Goal: Information Seeking & Learning: Learn about a topic

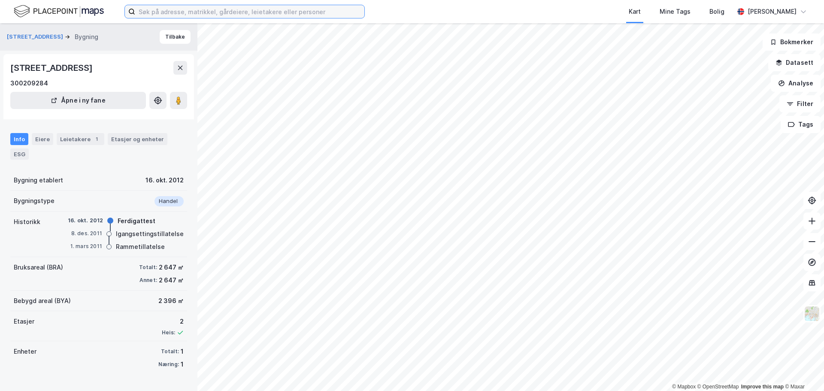
click at [199, 15] on input at bounding box center [249, 11] width 229 height 13
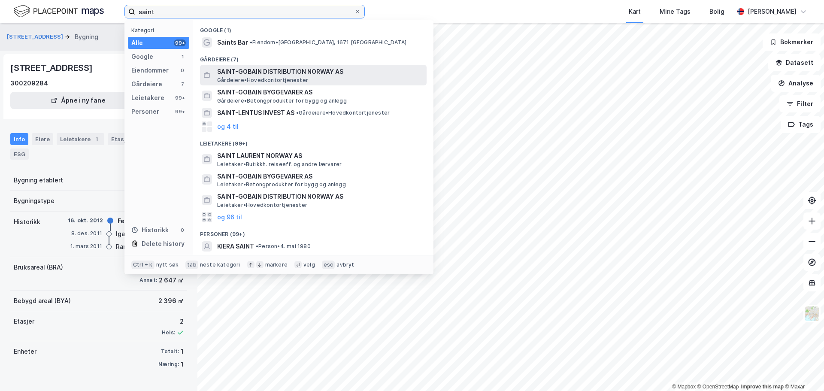
type input "saint"
click at [234, 73] on span "SAINT-GOBAIN DISTRIBUTION NORWAY AS" at bounding box center [320, 72] width 206 height 10
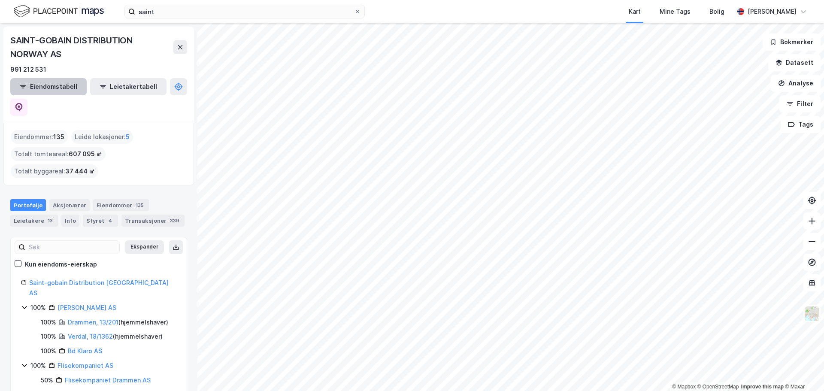
click at [38, 88] on button "Eiendomstabell" at bounding box center [48, 86] width 76 height 17
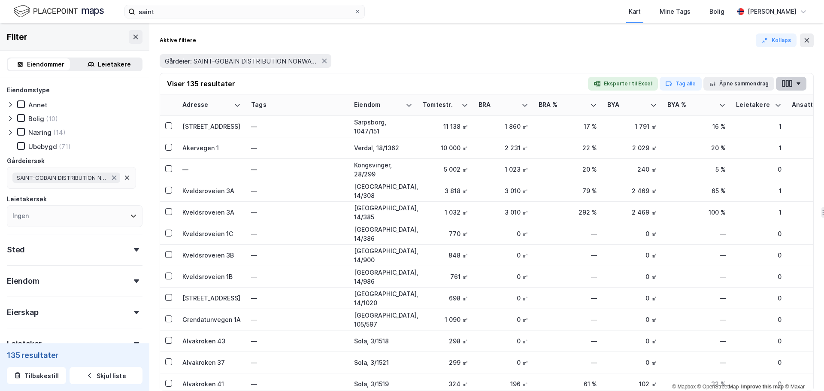
click at [798, 84] on icon "button" at bounding box center [799, 83] width 4 height 3
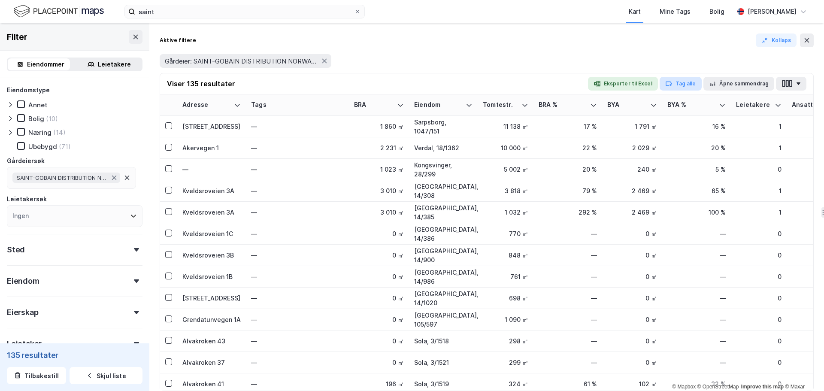
click at [687, 80] on button "Tag alle" at bounding box center [681, 84] width 42 height 14
click at [684, 85] on input "Saint gobain" at bounding box center [679, 84] width 35 height 10
type input "Saint Gobain"
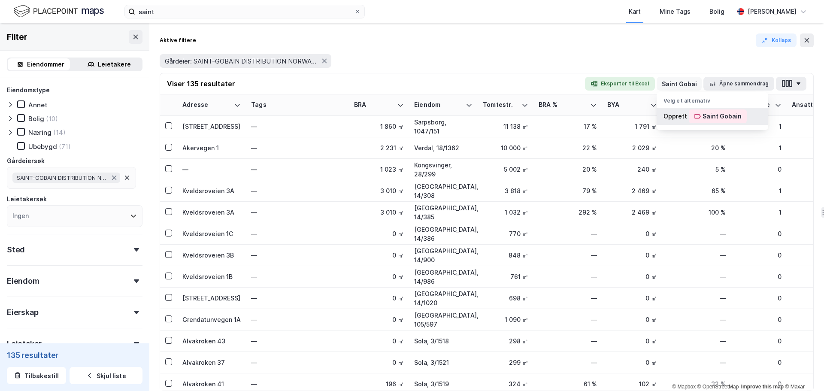
click at [732, 120] on div "Saint Gobain" at bounding box center [722, 116] width 39 height 10
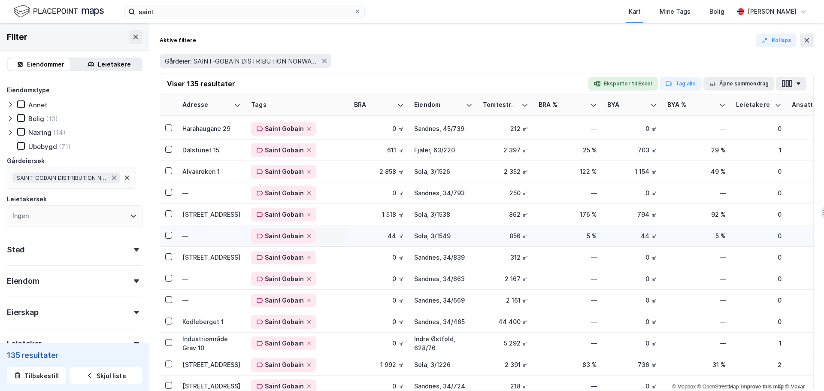
scroll to position [2630, 0]
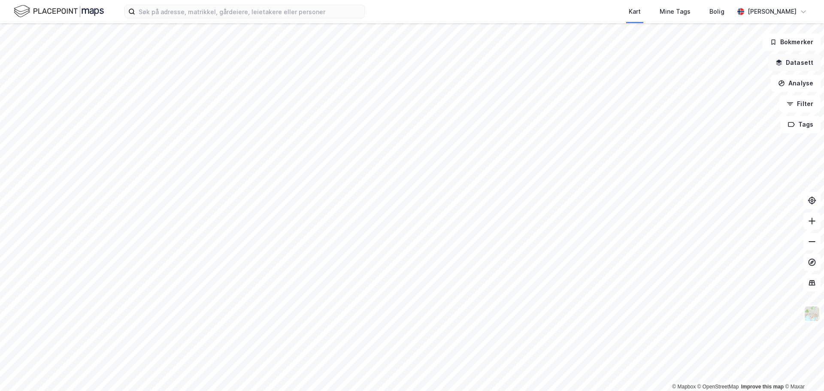
click at [797, 63] on button "Datasett" at bounding box center [795, 62] width 52 height 17
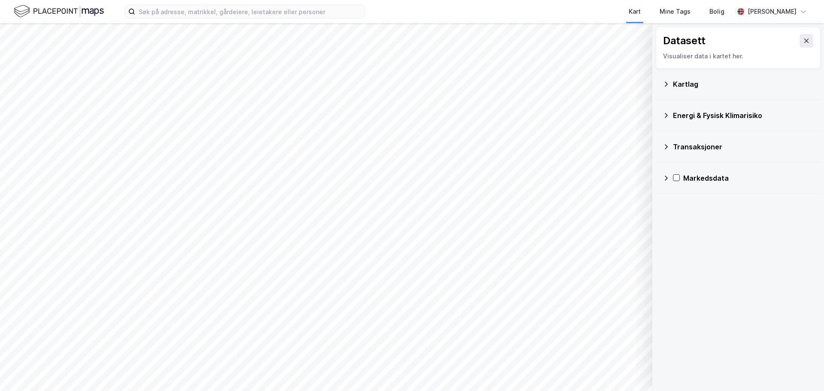
click at [685, 84] on div "Kartlag" at bounding box center [743, 84] width 141 height 10
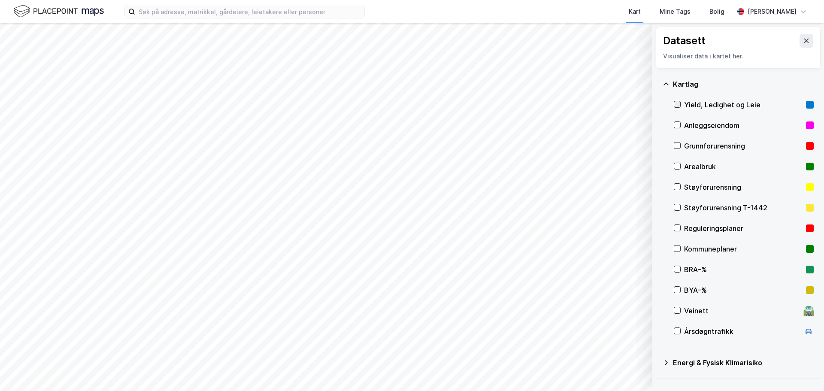
click at [676, 102] on icon at bounding box center [678, 104] width 6 height 6
click at [617, 375] on button "Vis" at bounding box center [608, 369] width 71 height 14
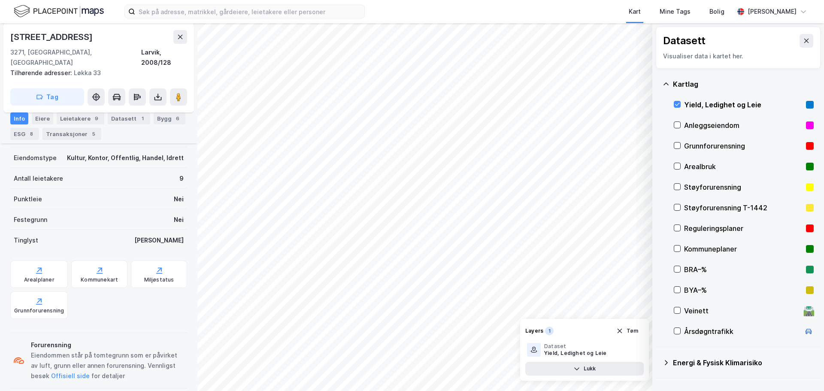
scroll to position [43, 0]
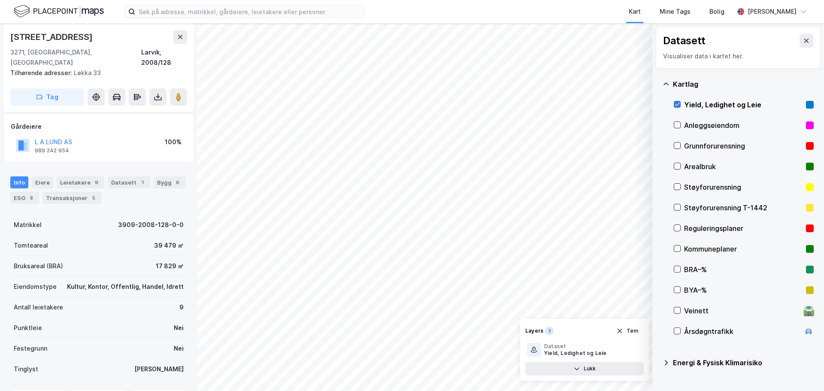
click at [677, 104] on icon at bounding box center [678, 104] width 6 height 6
click at [610, 367] on button "Vis" at bounding box center [608, 369] width 71 height 14
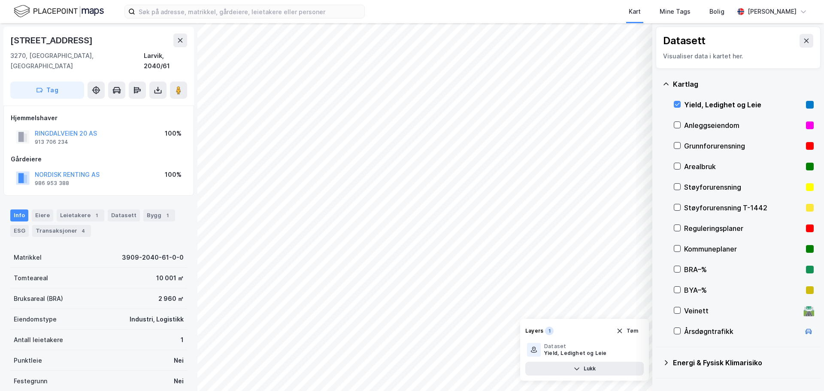
scroll to position [1, 0]
click at [605, 351] on icon at bounding box center [604, 350] width 7 height 7
click at [553, 353] on div "Yield, Ledighet og Leie" at bounding box center [570, 353] width 53 height 7
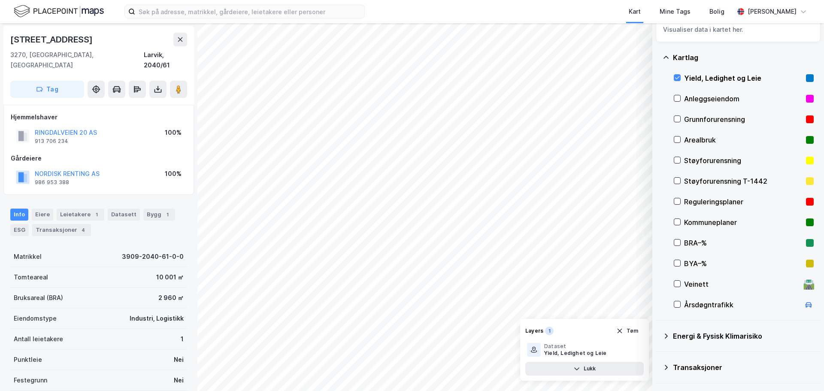
scroll to position [54, 0]
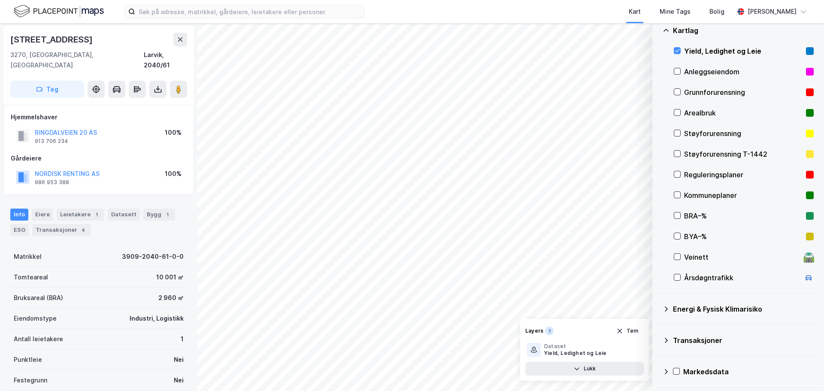
click at [669, 338] on icon at bounding box center [666, 340] width 7 height 7
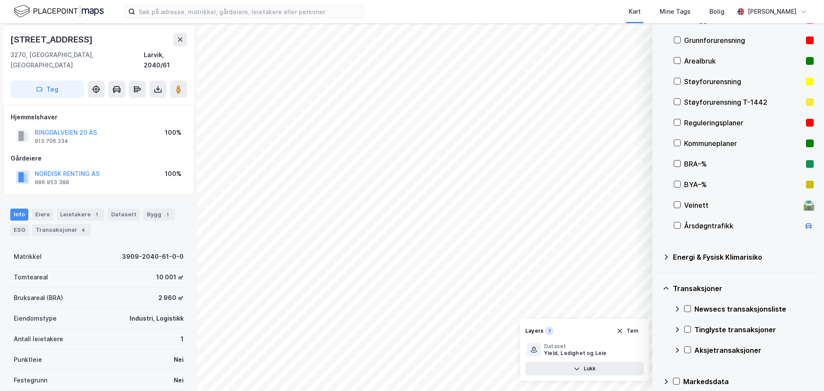
scroll to position [116, 0]
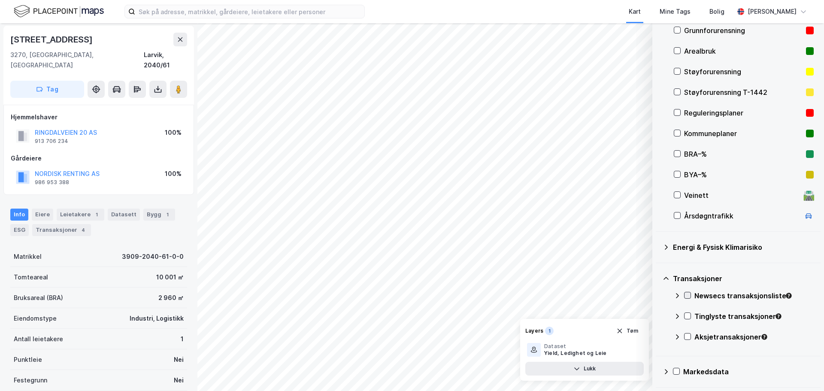
click at [688, 297] on icon at bounding box center [688, 295] width 5 height 3
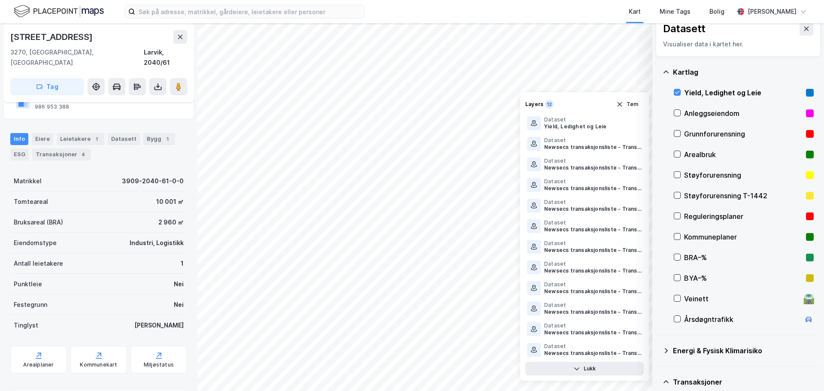
scroll to position [43, 0]
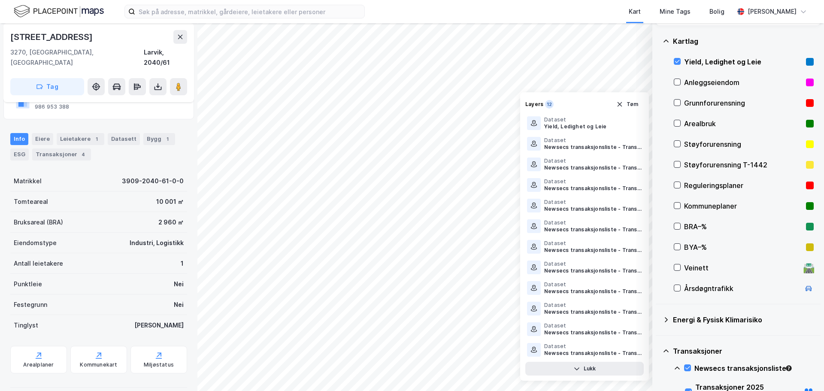
click at [678, 180] on div "Reguleringsplaner" at bounding box center [744, 185] width 140 height 21
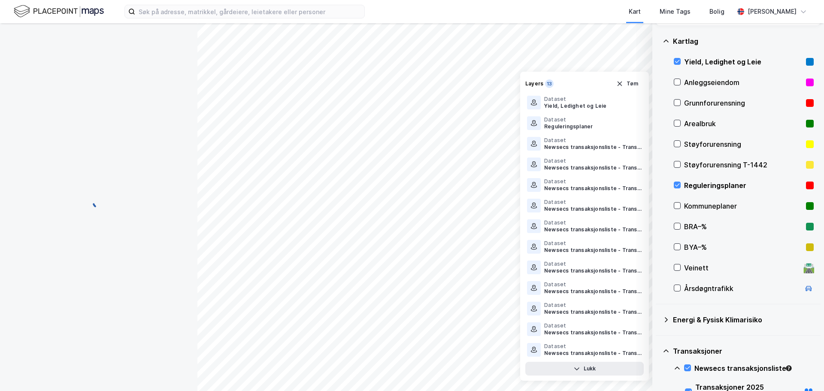
scroll to position [0, 0]
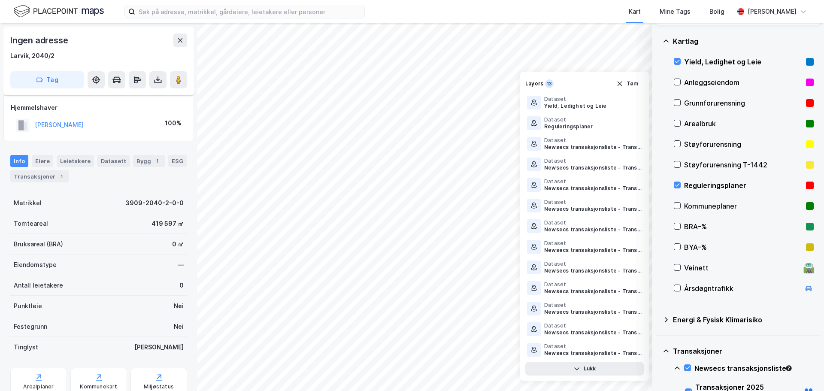
scroll to position [76, 0]
